Goal: Communication & Community: Ask a question

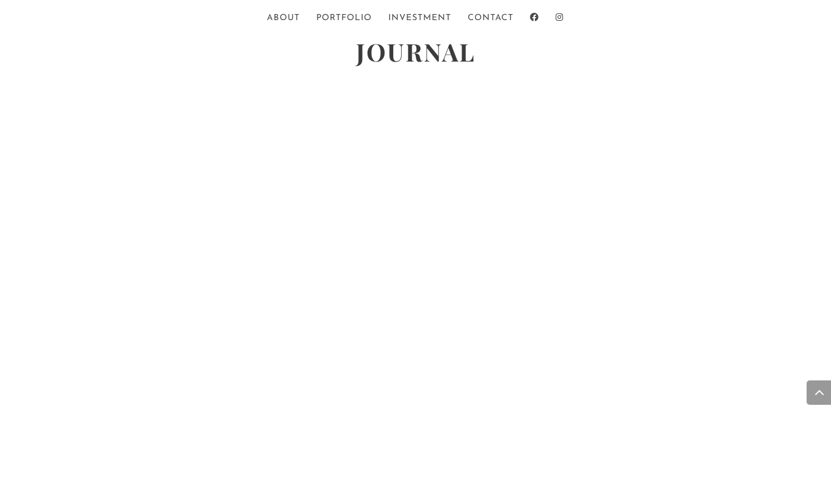
scroll to position [2631, 0]
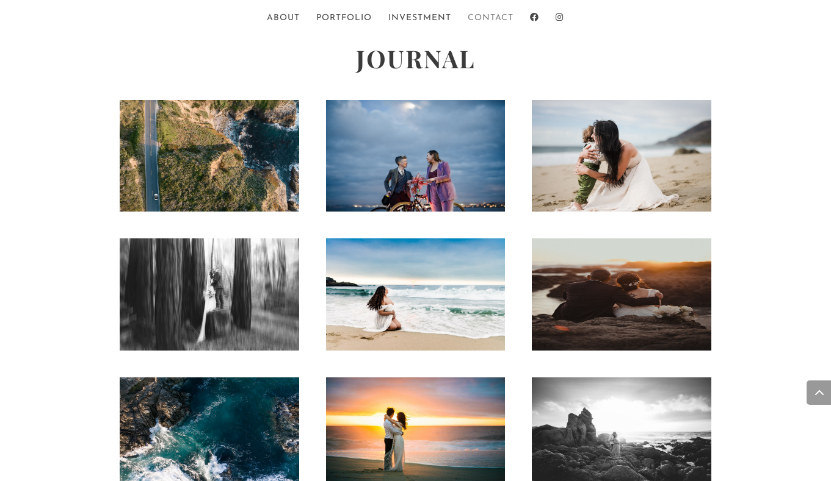
click at [471, 16] on link "Contact" at bounding box center [490, 24] width 46 height 21
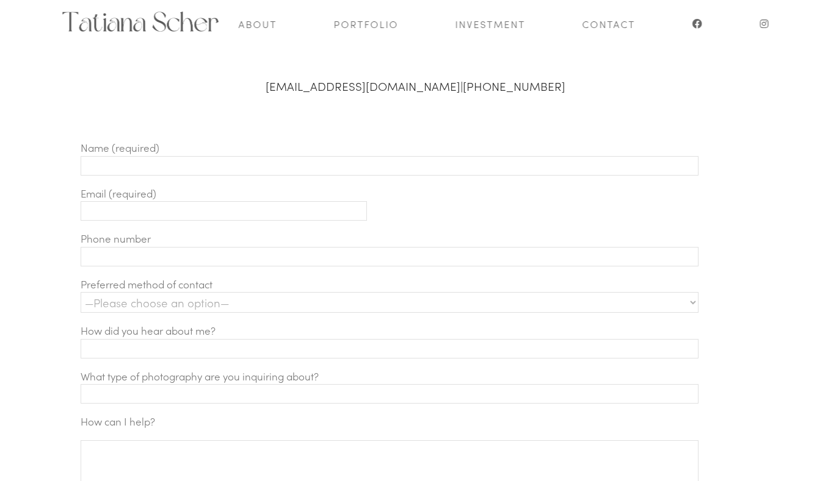
scroll to position [417, 0]
click at [228, 164] on input "Contact form" at bounding box center [390, 166] width 618 height 20
type input "Olivia Goldring"
click at [182, 201] on input "Contact form" at bounding box center [224, 211] width 286 height 20
type input "oagoldring@gmail.com"
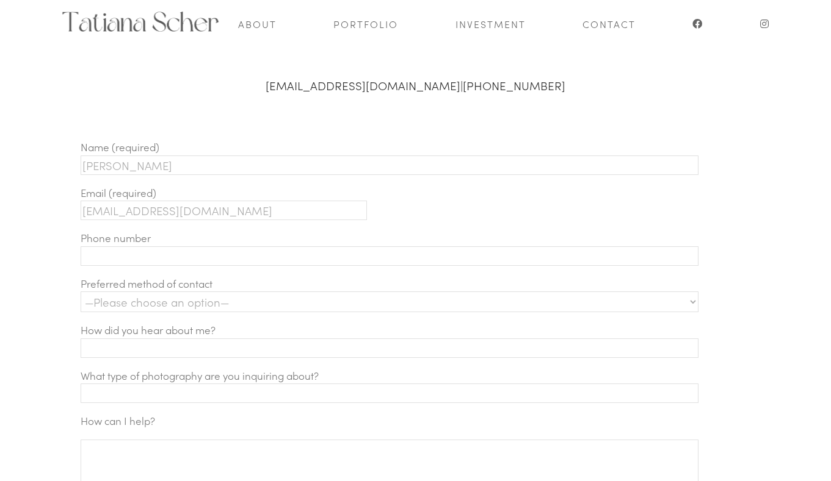
click at [154, 255] on input "Contact form" at bounding box center [390, 257] width 618 height 20
type input "9173993110"
click at [158, 305] on select "—Please choose an option— Text Phone call Email" at bounding box center [390, 302] width 618 height 21
select select "Text"
click at [81, 292] on select "—Please choose an option— Text Phone call Email" at bounding box center [390, 302] width 618 height 21
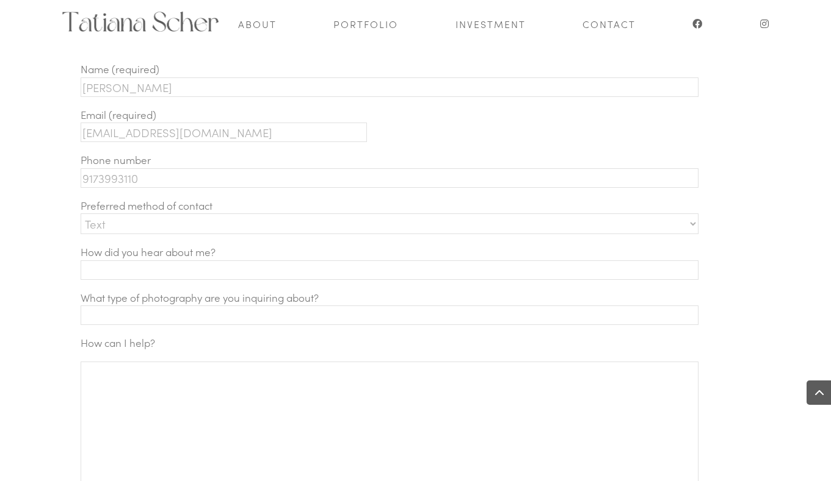
scroll to position [497, 0]
click at [142, 273] on input "Contact form" at bounding box center [390, 269] width 618 height 20
type input "google"
click at [170, 318] on input "Contact form" at bounding box center [390, 315] width 618 height 20
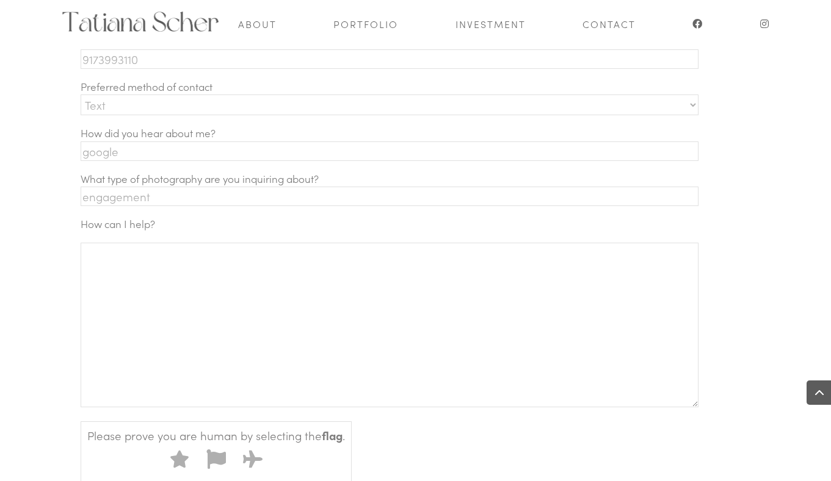
scroll to position [615, 0]
type input "engagement"
click at [169, 319] on textarea "Contact form" at bounding box center [390, 324] width 618 height 165
click at [173, 287] on textarea "Hello, I am looking for a photographer" at bounding box center [390, 324] width 618 height 165
click at [330, 290] on textarea "Hello, I am looking for an engagement photographer" at bounding box center [390, 324] width 618 height 165
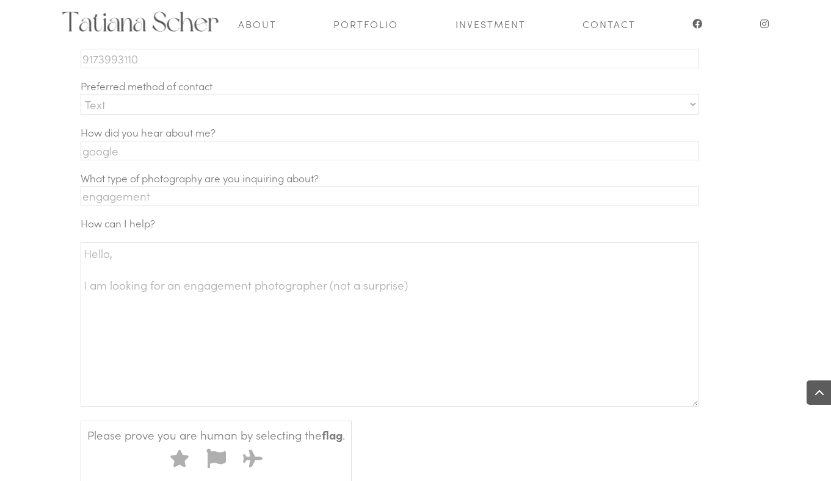
click at [324, 292] on textarea "Hello, I am looking for an engagement photographer (not a surprise)" at bounding box center [390, 324] width 618 height 165
click at [418, 294] on textarea "Hello, I am looking for an engagement photographer (not a surprise)" at bounding box center [390, 324] width 618 height 165
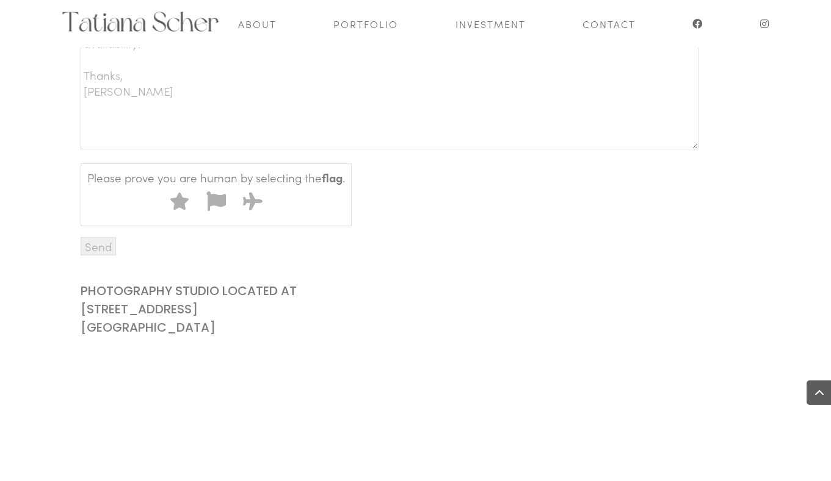
scroll to position [874, 0]
type textarea "Hello, I am looking for an engagement photographer (not a surprise) for 10/18 i…"
click at [218, 204] on icon "Contact form" at bounding box center [216, 200] width 20 height 20
click at [201, 185] on input "2" at bounding box center [201, 185] width 0 height 0
click at [188, 103] on textarea "Hello, I am looking for an engagement photographer (not a surprise) for 10/18 i…" at bounding box center [390, 66] width 618 height 165
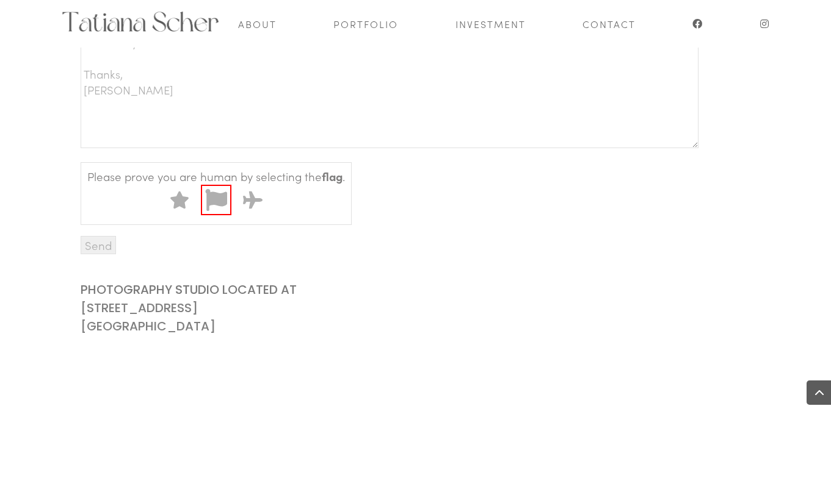
click at [222, 210] on icon "Contact form" at bounding box center [215, 200] width 21 height 22
click at [201, 185] on input "2" at bounding box center [201, 185] width 0 height 0
click at [96, 251] on input "Send" at bounding box center [98, 245] width 35 height 18
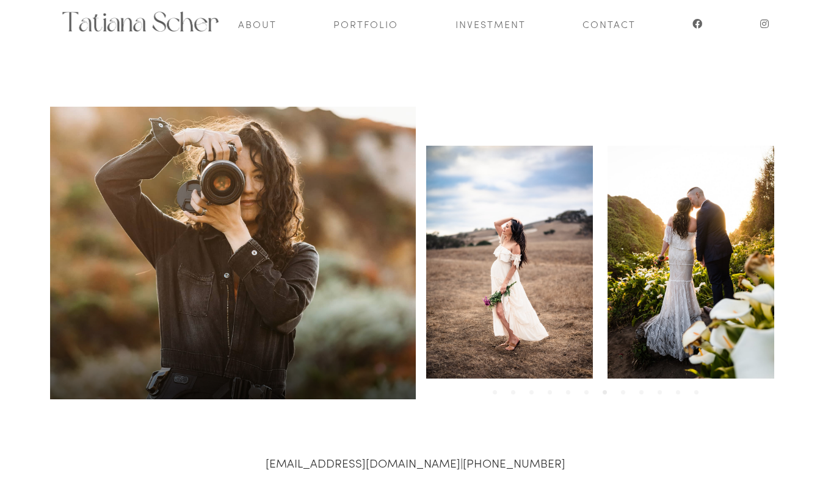
scroll to position [0, 0]
